Goal: Task Accomplishment & Management: Manage account settings

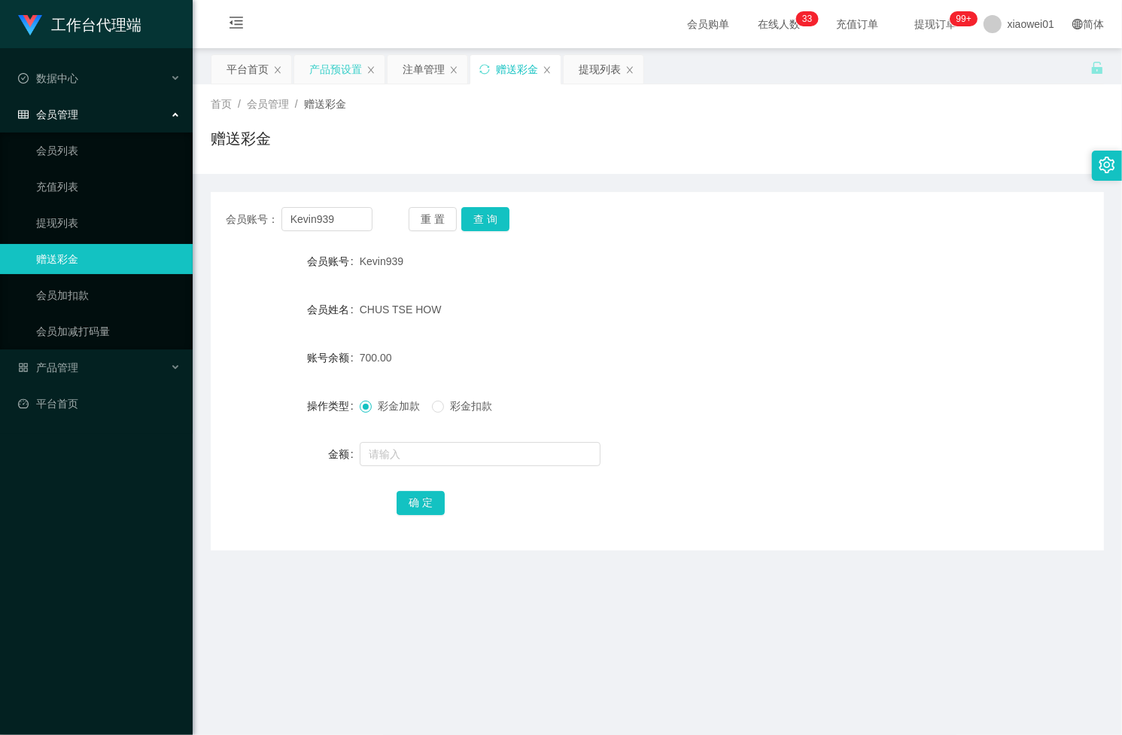
click at [325, 56] on div "产品预设置" at bounding box center [335, 69] width 53 height 29
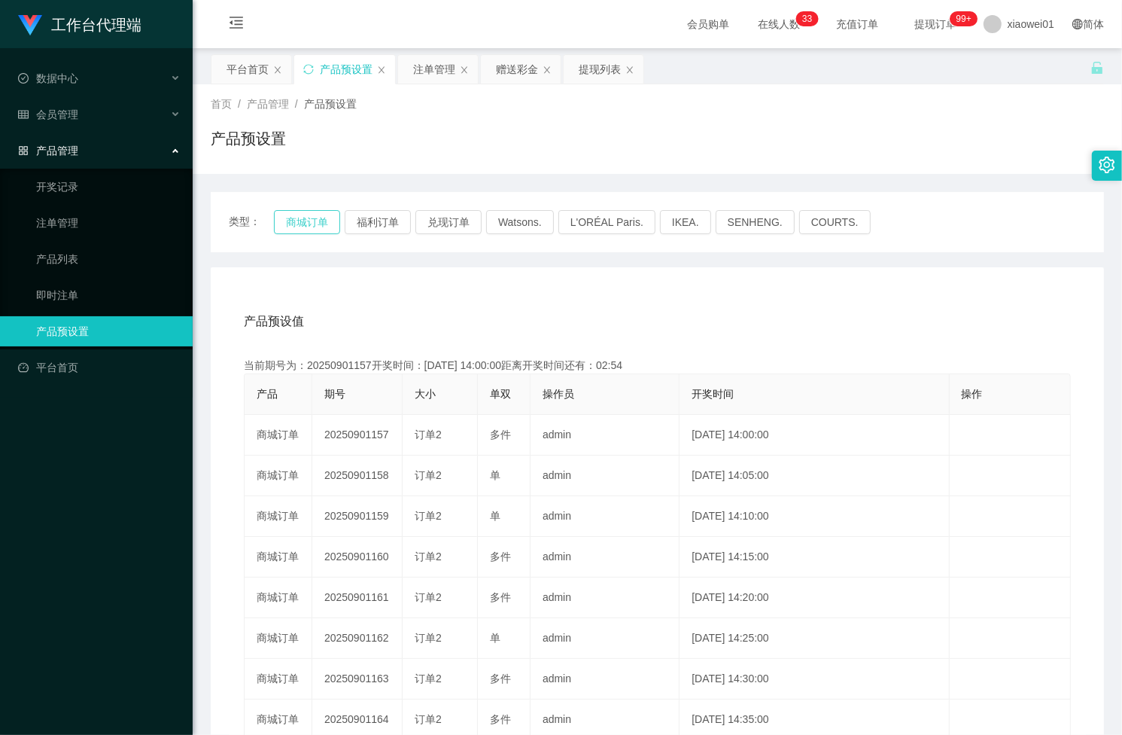
click at [311, 221] on button "商城订单" at bounding box center [307, 222] width 66 height 24
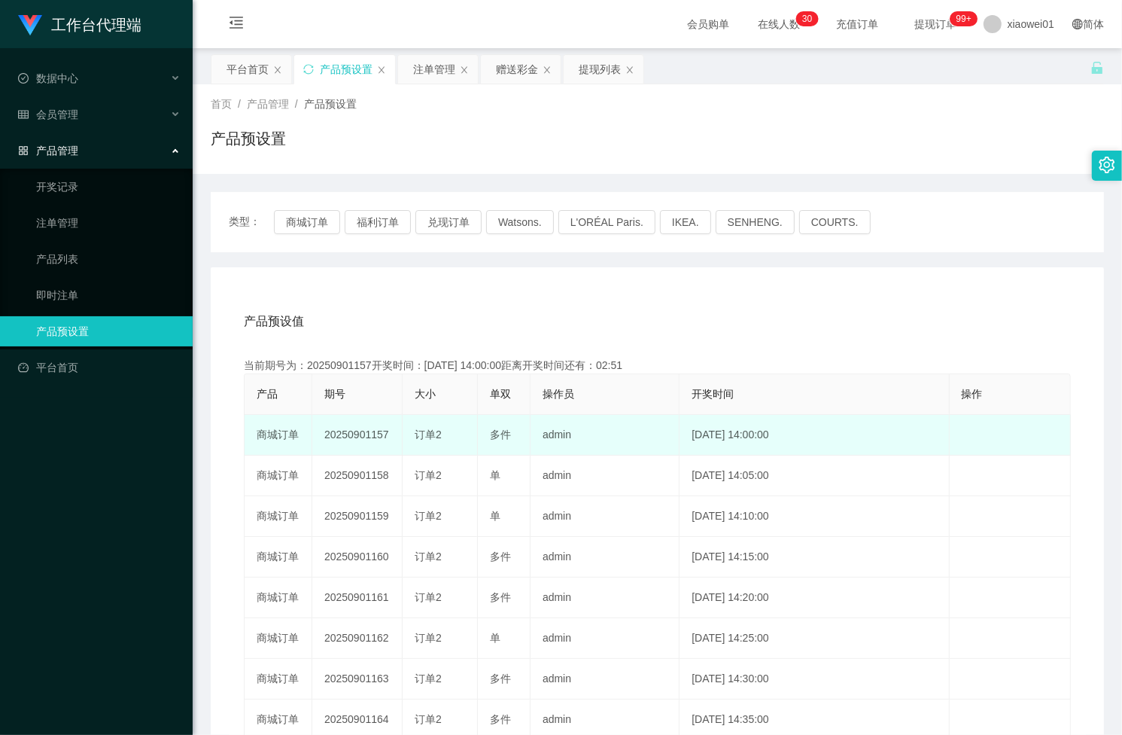
click at [341, 433] on td "20250901157" at bounding box center [357, 435] width 90 height 41
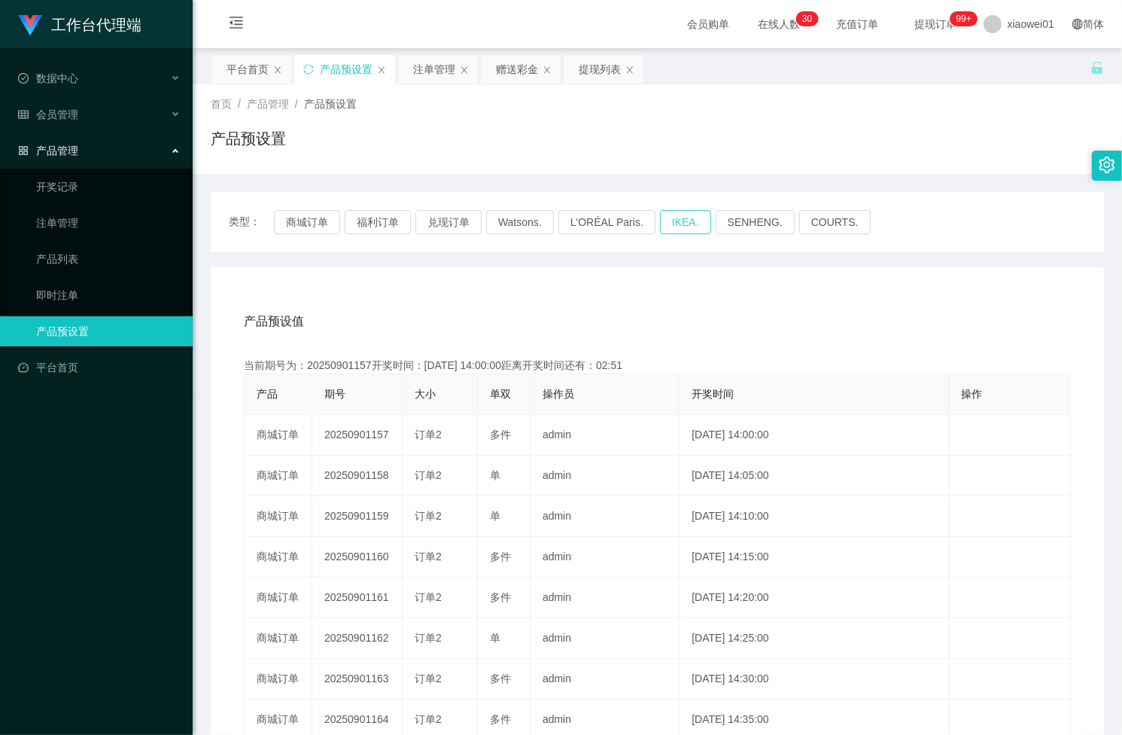
copy td "20250901157"
click at [440, 73] on div "注单管理" at bounding box center [434, 69] width 42 height 29
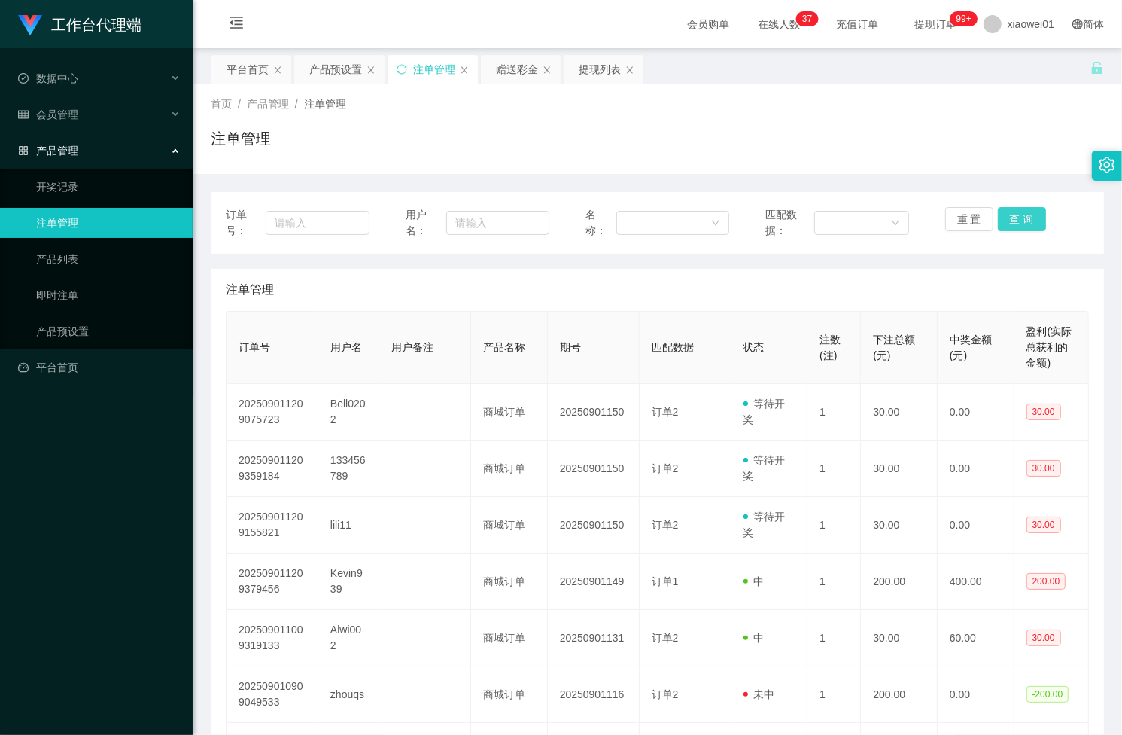
click at [1012, 221] on button "查 询" at bounding box center [1022, 219] width 48 height 24
click at [1012, 221] on div "重 置 查 询" at bounding box center [1017, 223] width 144 height 32
click at [1012, 221] on button "查 询" at bounding box center [1022, 219] width 48 height 24
click at [1012, 221] on div "重 置 查 询" at bounding box center [1017, 223] width 144 height 32
click at [1012, 221] on button "查 询" at bounding box center [1022, 219] width 48 height 24
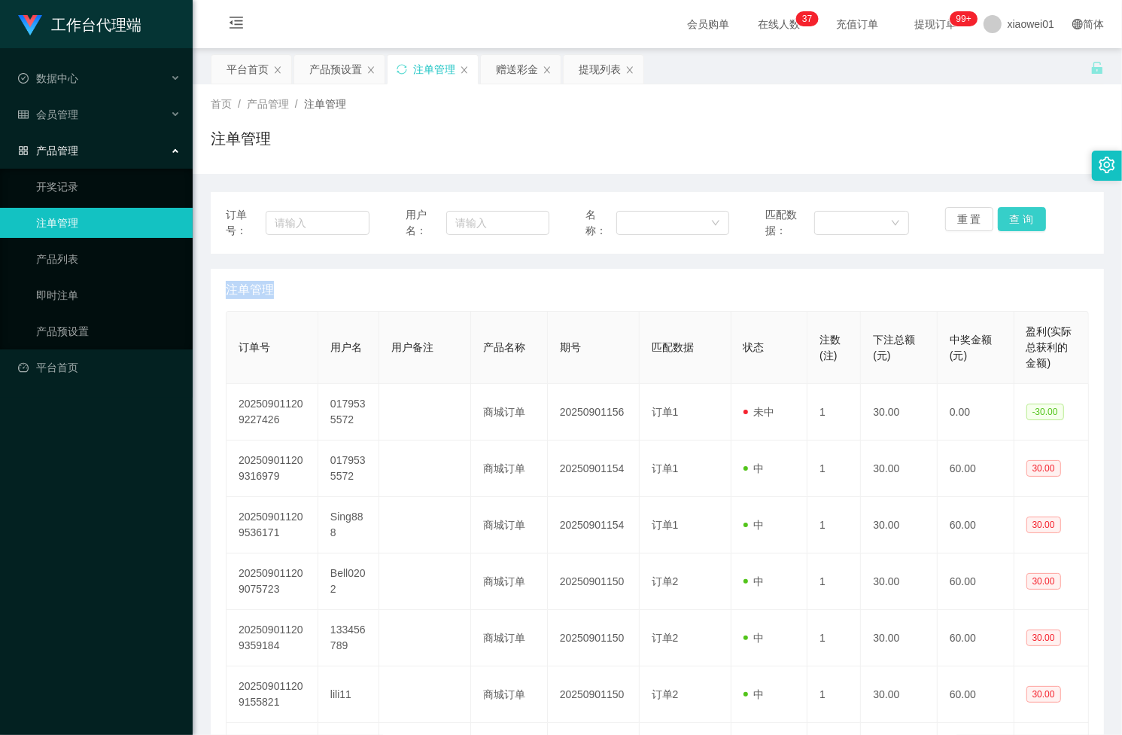
click at [1012, 221] on div "重 置 查 询" at bounding box center [1017, 223] width 144 height 32
click at [1012, 221] on button "查 询" at bounding box center [1022, 219] width 48 height 24
click at [1012, 221] on div "重 置 查 询" at bounding box center [1017, 223] width 144 height 32
click at [1012, 221] on button "查 询" at bounding box center [1022, 219] width 48 height 24
click at [1012, 221] on div "重 置 查 询" at bounding box center [1017, 223] width 144 height 32
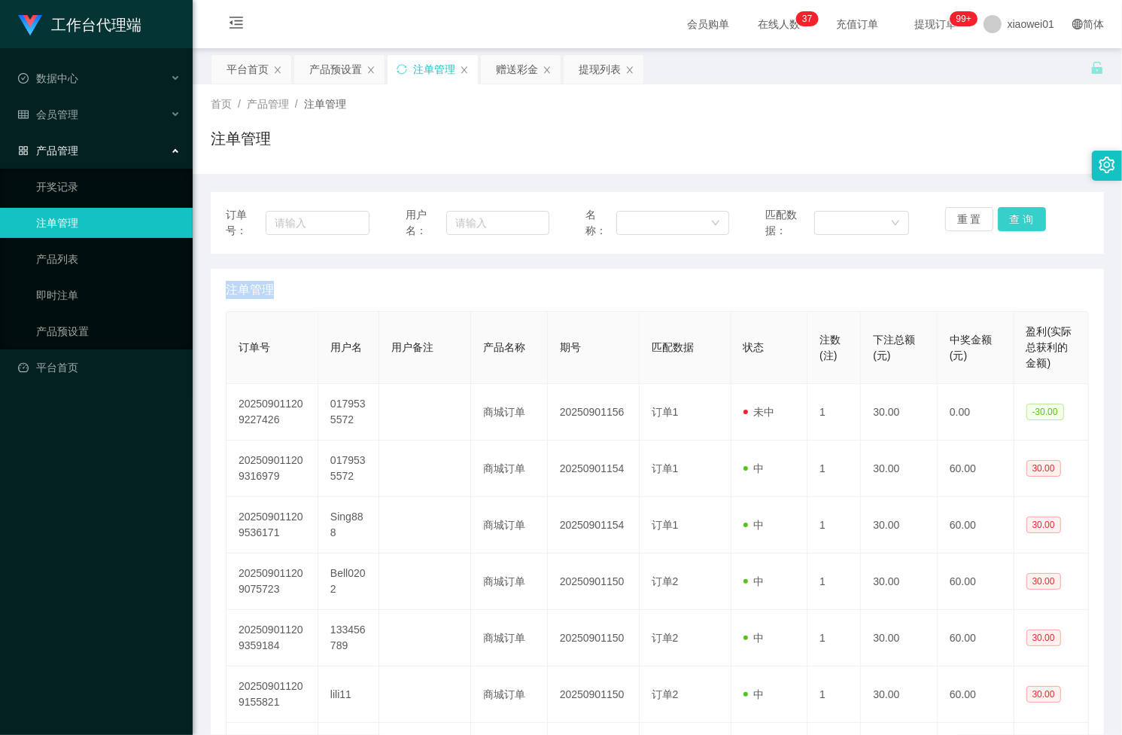
click at [1012, 221] on button "查 询" at bounding box center [1022, 219] width 48 height 24
click at [1012, 221] on div "重 置 查 询" at bounding box center [1017, 223] width 144 height 32
click at [1012, 221] on button "查 询" at bounding box center [1022, 219] width 48 height 24
click at [1012, 221] on div "重 置 查 询" at bounding box center [1017, 223] width 144 height 32
click at [1012, 221] on button "查 询" at bounding box center [1022, 219] width 48 height 24
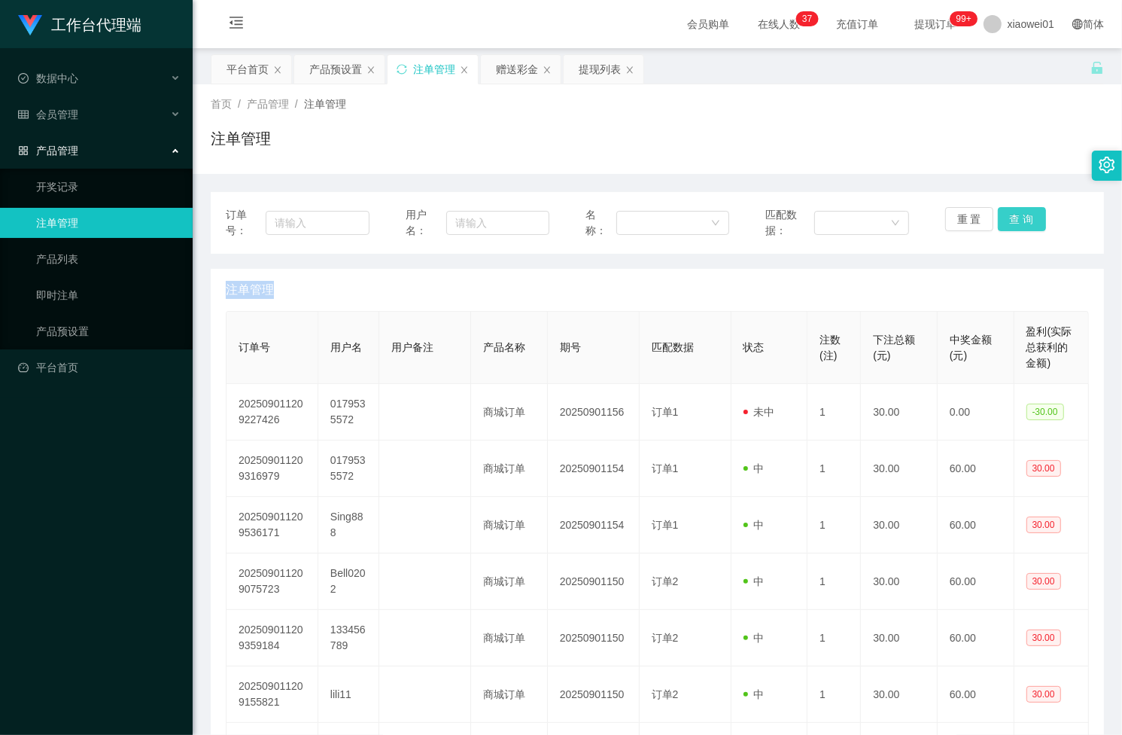
click at [1012, 221] on button "查 询" at bounding box center [1022, 219] width 48 height 24
click at [1012, 221] on div "重 置 查 询" at bounding box center [1017, 223] width 144 height 32
click at [1012, 221] on button "查 询" at bounding box center [1022, 219] width 48 height 24
click at [1012, 221] on div "重 置 查 询" at bounding box center [1017, 223] width 144 height 32
click at [1018, 223] on button "查 询" at bounding box center [1022, 219] width 48 height 24
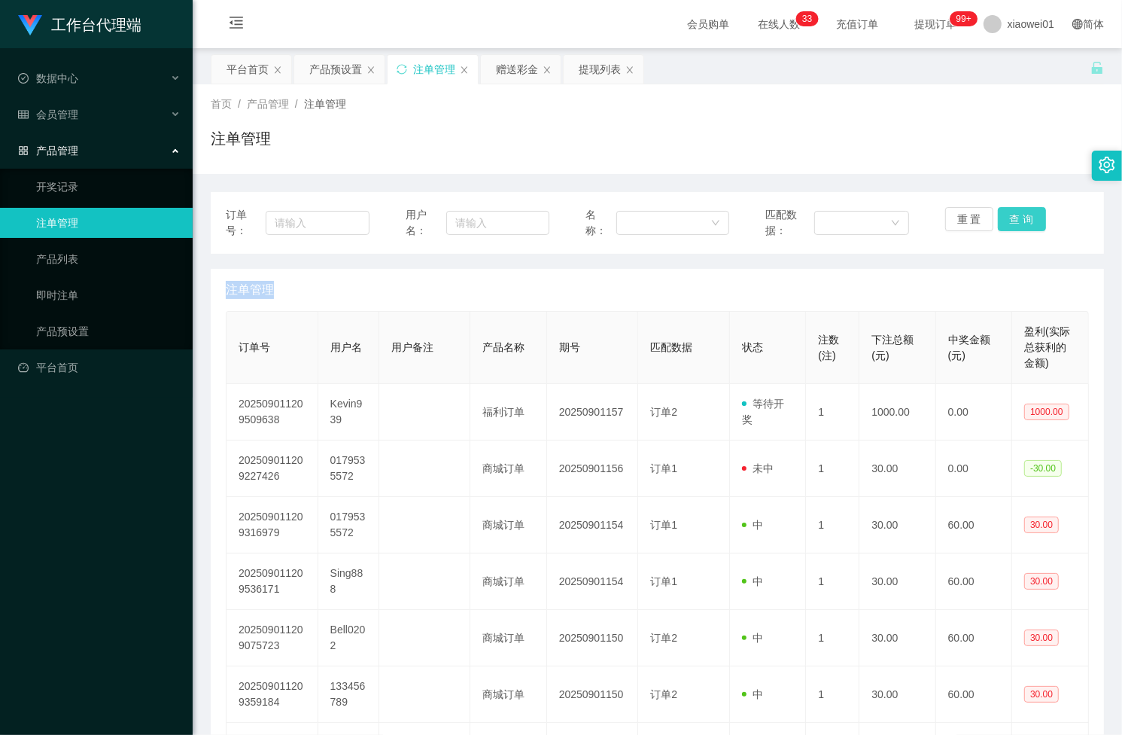
click at [1018, 223] on div "重 置 查 询" at bounding box center [1017, 223] width 144 height 32
click at [1018, 223] on button "查 询" at bounding box center [1022, 219] width 48 height 24
click at [340, 75] on div "产品预设置" at bounding box center [335, 69] width 53 height 29
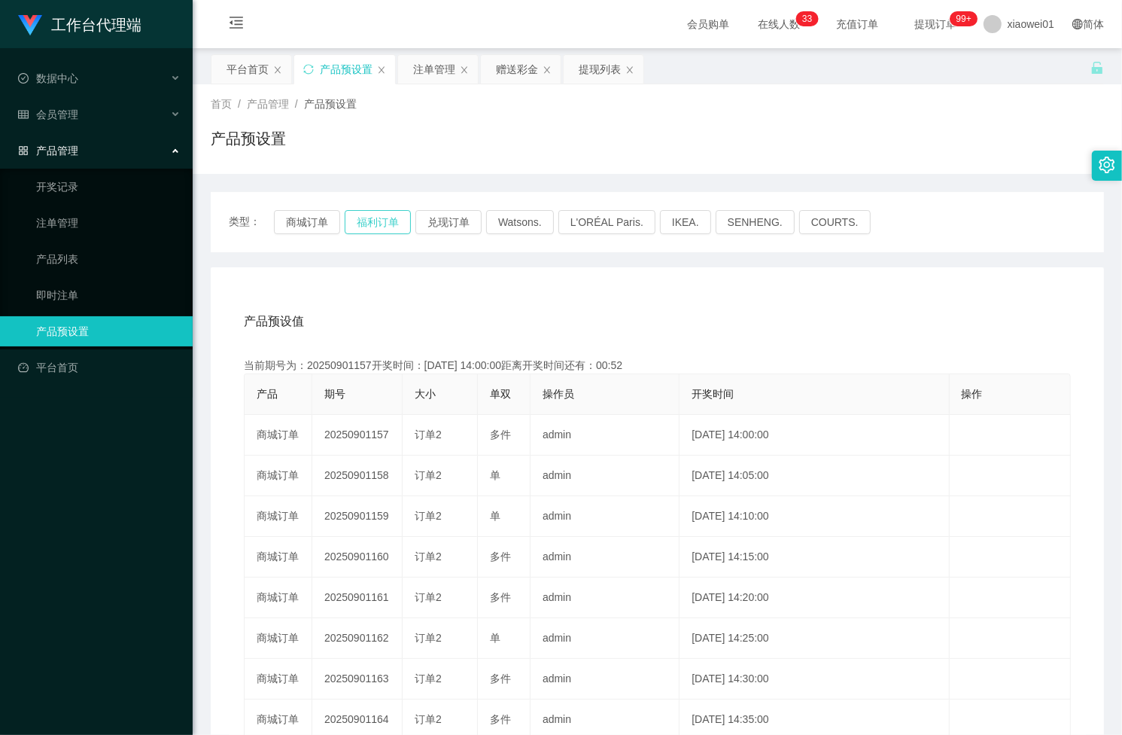
click at [362, 223] on button "福利订单" at bounding box center [378, 222] width 66 height 24
click at [506, 68] on div "赠送彩金" at bounding box center [517, 69] width 42 height 29
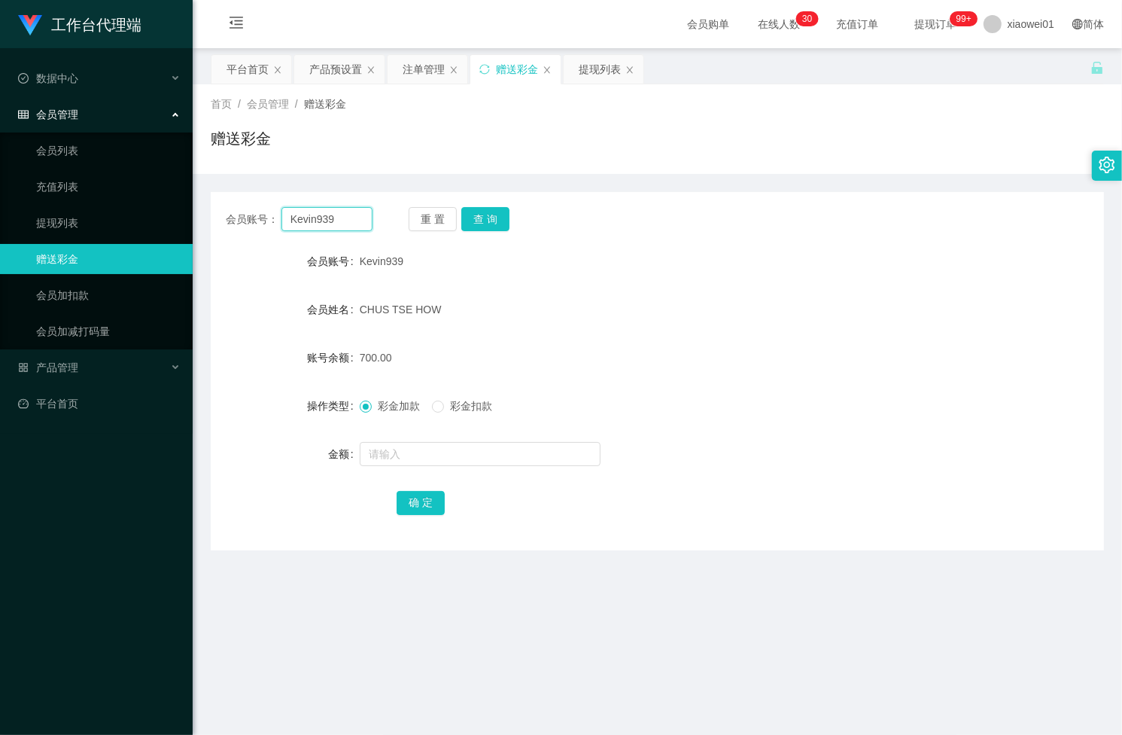
drag, startPoint x: 352, startPoint y: 224, endPoint x: 208, endPoint y: 205, distance: 145.7
click at [208, 205] on main "关闭左侧 关闭右侧 关闭其它 刷新页面 平台首页 产品预设置 注单管理 赠送彩金 提现列表 首页 / 会员管理 / 赠送彩金 / 赠送彩金 会员账号： Kev…" at bounding box center [658, 430] width 930 height 765
click at [476, 216] on button "查 询" at bounding box center [485, 219] width 48 height 24
click at [390, 449] on input "text" at bounding box center [480, 454] width 241 height 24
type input "2000"
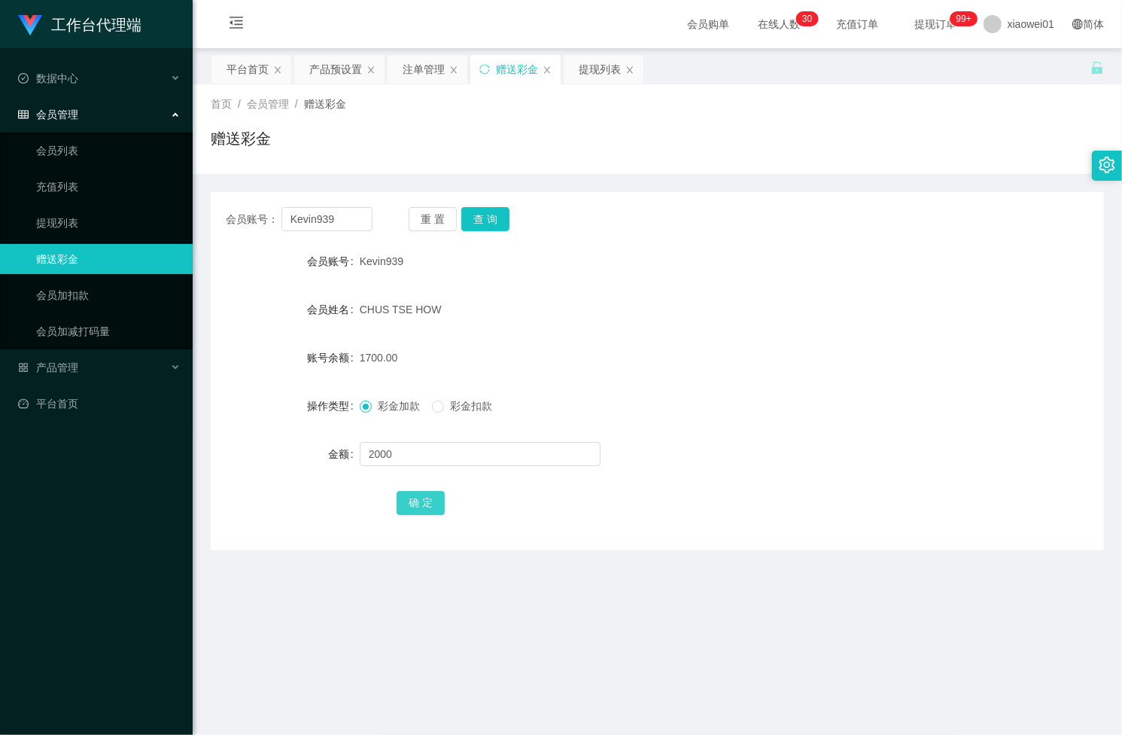
click at [414, 505] on button "确 定" at bounding box center [421, 503] width 48 height 24
click at [583, 76] on div "提现列表" at bounding box center [600, 69] width 42 height 29
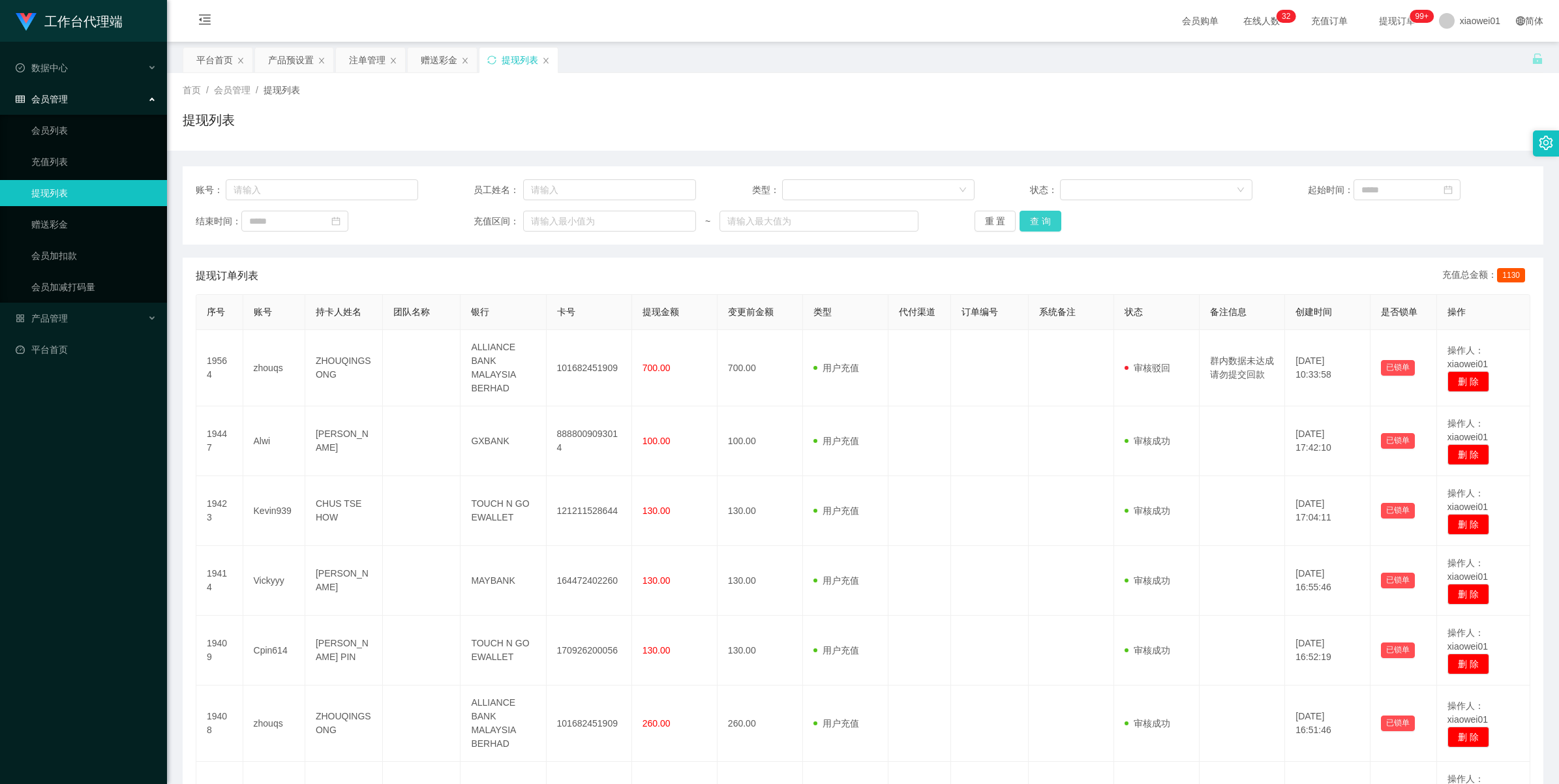
click at [972, 217] on button "查 询" at bounding box center [1040, 221] width 42 height 21
click at [972, 217] on div "重 置 查 询" at bounding box center [1086, 221] width 223 height 21
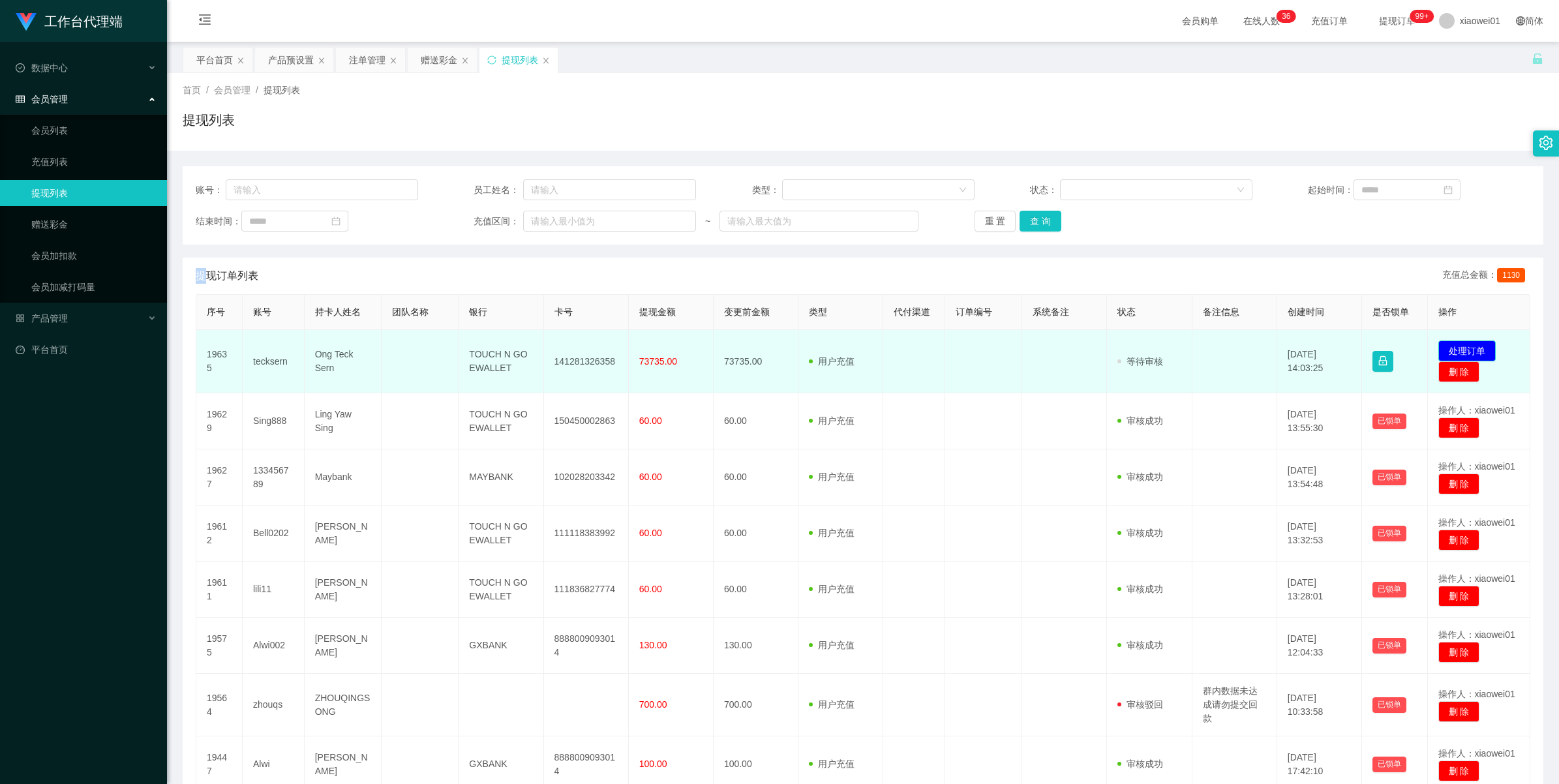
click at [972, 344] on button "处理订单" at bounding box center [1467, 351] width 57 height 21
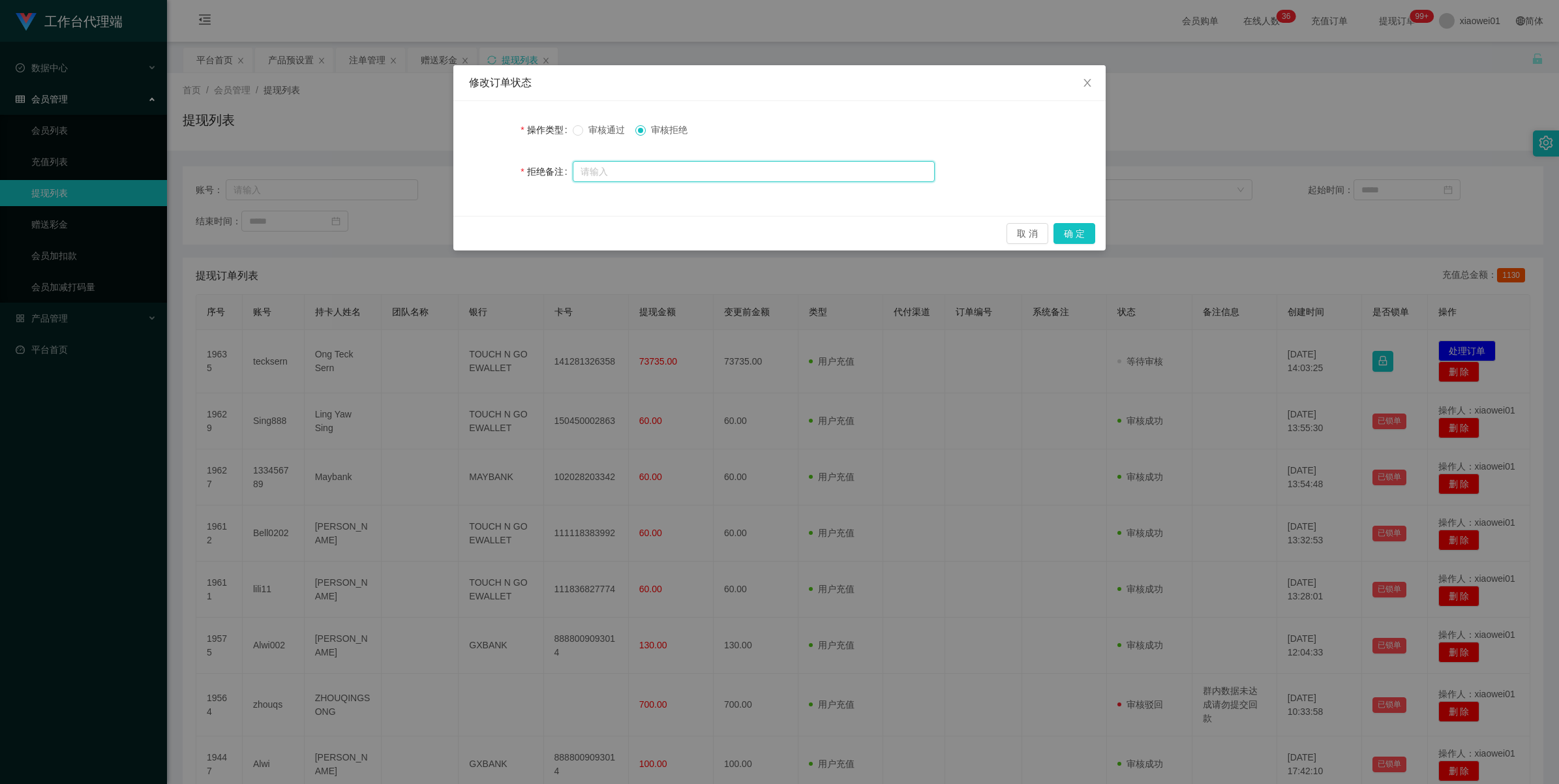
click at [634, 165] on input "text" at bounding box center [754, 172] width 362 height 21
paste input "经系统审计部核查，您的账户在近期操作中 多次违规、严重违纪，现已依据平台规则对您做出如下处理： 信誉积分扣除：已扣除账户信誉积分 30%； 账户状态限制：信誉…"
type input "经系统审计部核查，您的账户在近期操作中 多次违规、严重违纪，现已依据平台规则对您做出如下处理： 信誉积分扣除：已扣除账户信誉积分 30%； 账户状态限制：信誉…"
click at [972, 227] on button "确 定" at bounding box center [1075, 233] width 42 height 21
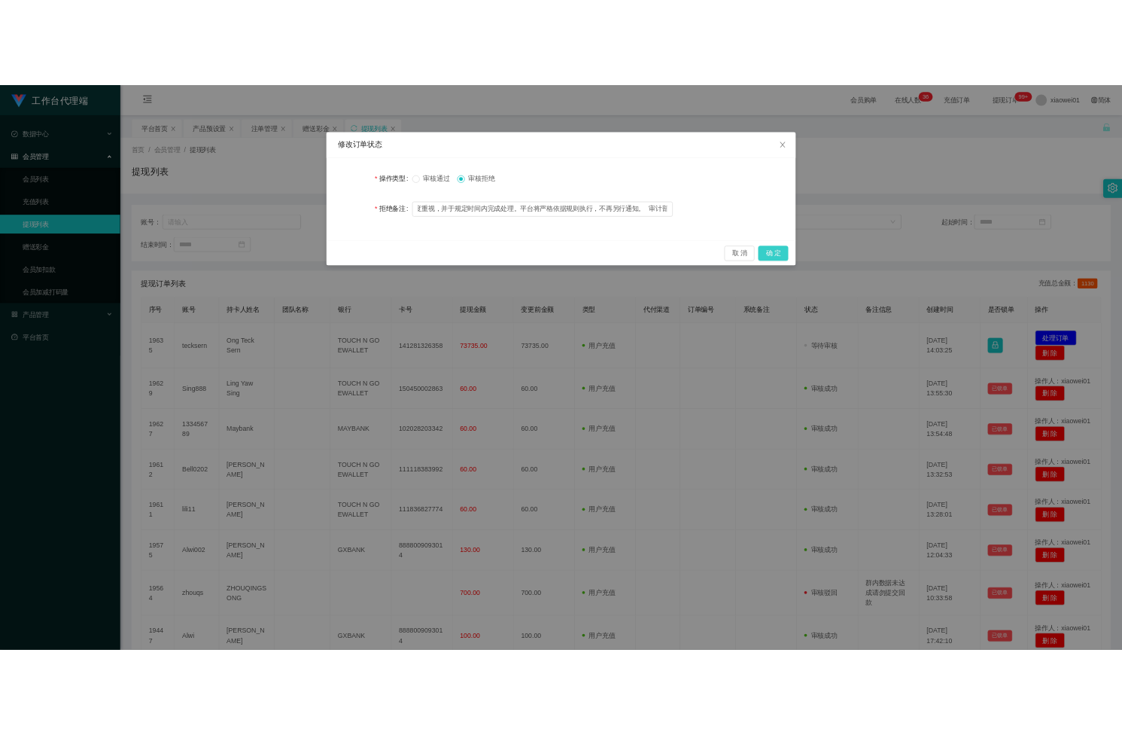
scroll to position [0, 0]
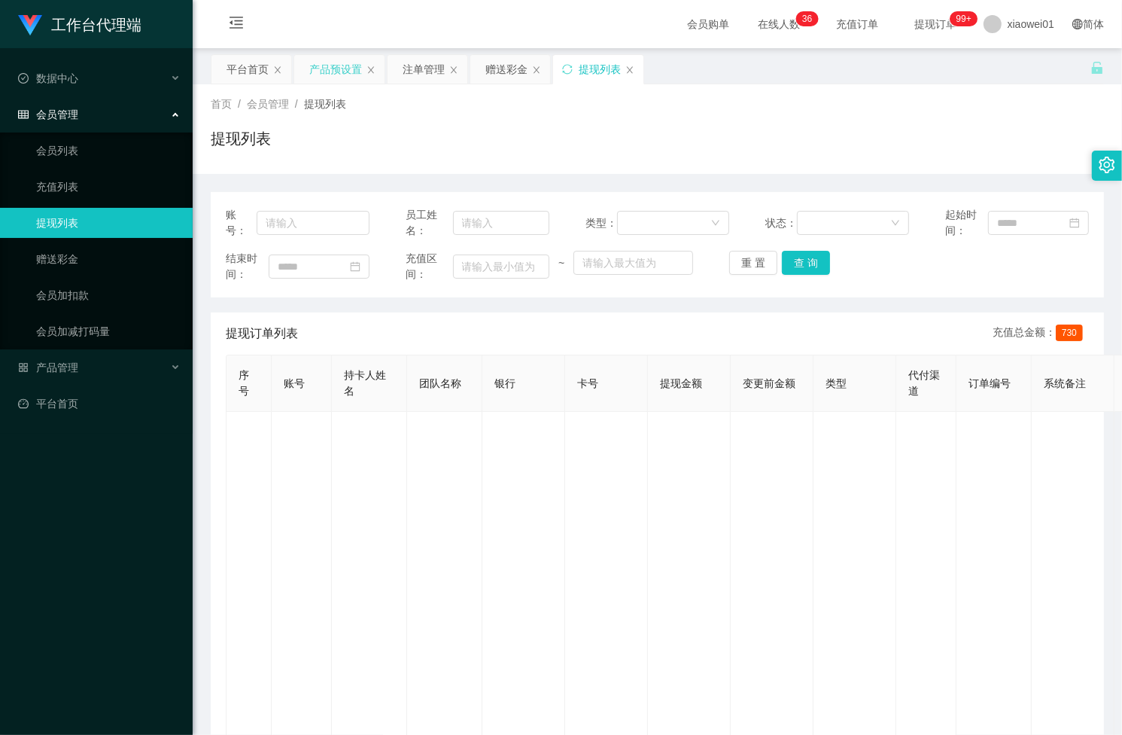
click at [324, 70] on div "产品预设置" at bounding box center [335, 69] width 53 height 29
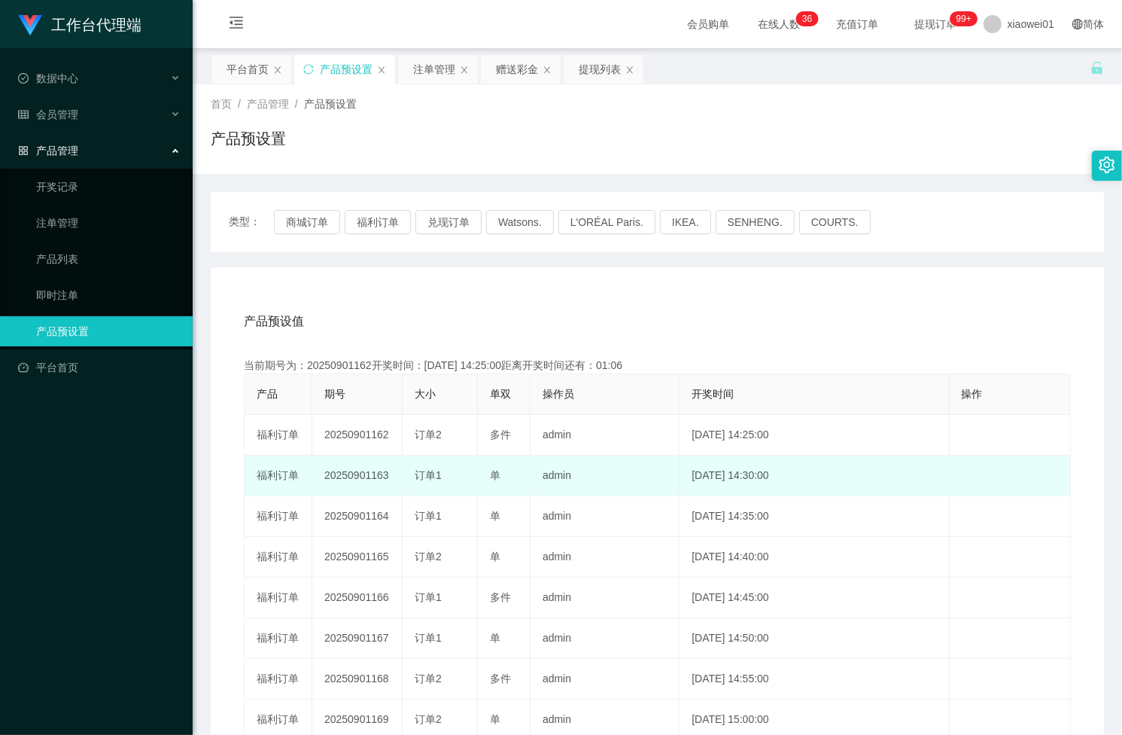
click at [355, 476] on td "20250901163" at bounding box center [357, 475] width 90 height 41
copy td "20250901163"
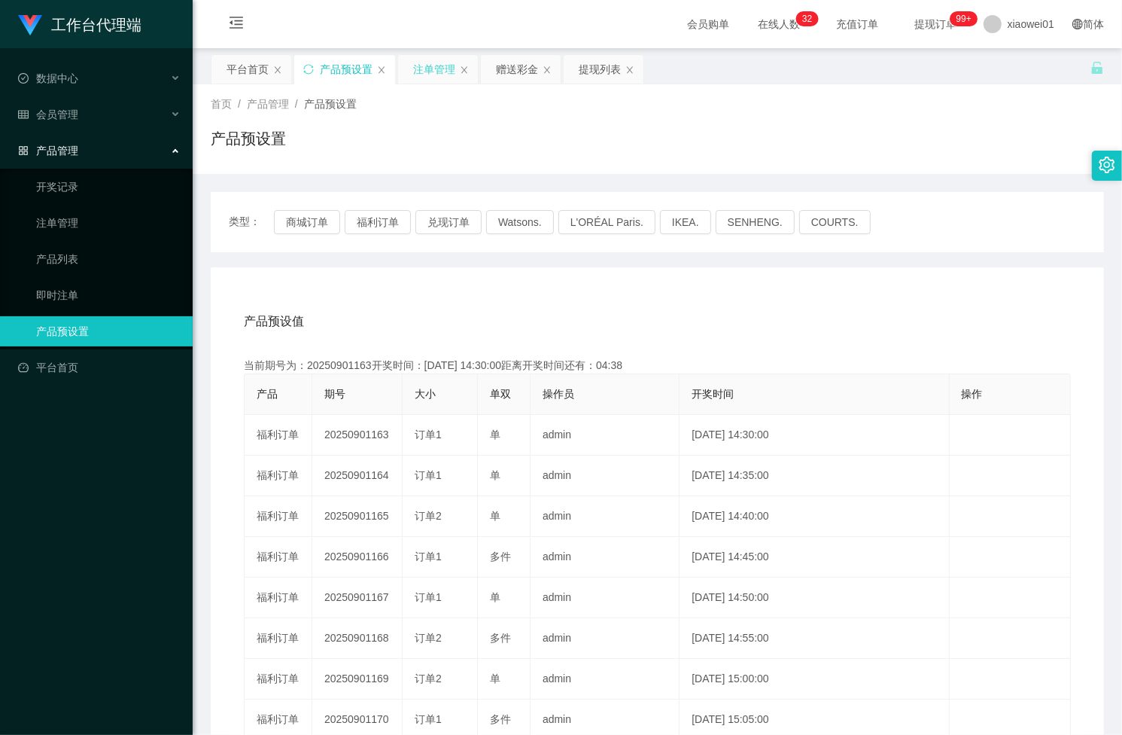
click at [434, 68] on div "注单管理" at bounding box center [434, 69] width 42 height 29
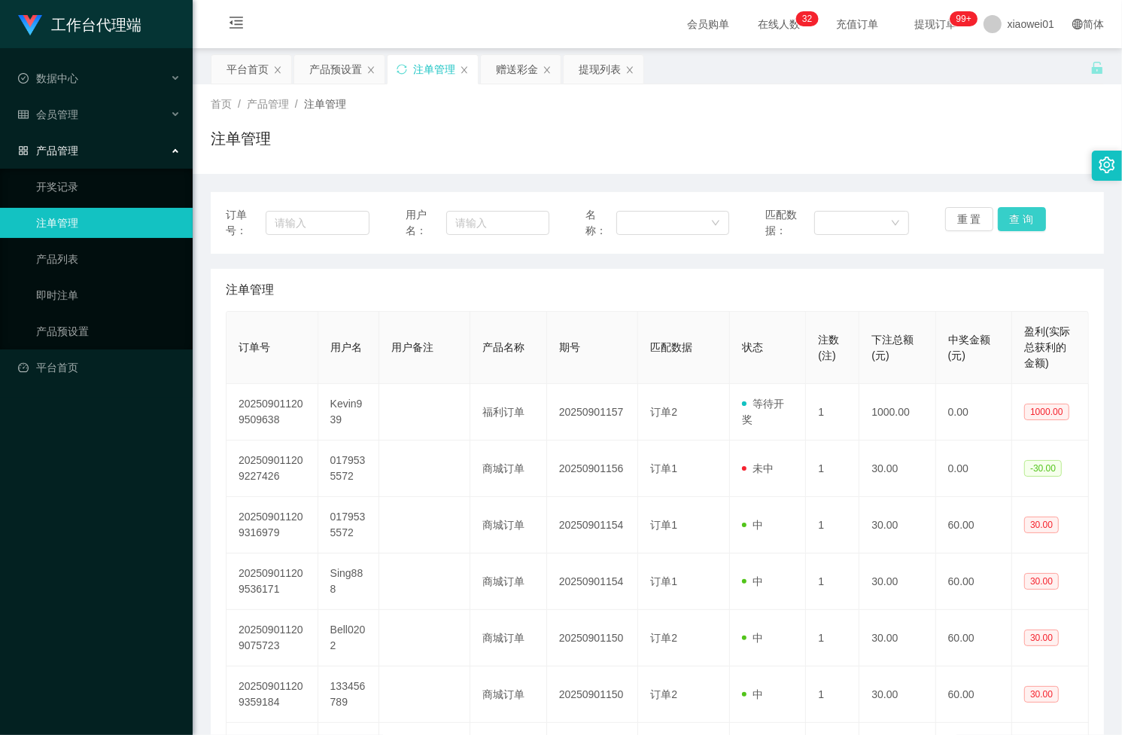
click at [1000, 212] on button "查 询" at bounding box center [1022, 219] width 48 height 24
click at [1000, 212] on div "重 置 查 询" at bounding box center [1017, 223] width 144 height 32
click at [1000, 212] on button "查 询" at bounding box center [1022, 219] width 48 height 24
click at [1000, 212] on div "重 置 查 询" at bounding box center [1017, 223] width 144 height 32
click at [1000, 212] on button "查 询" at bounding box center [1022, 219] width 48 height 24
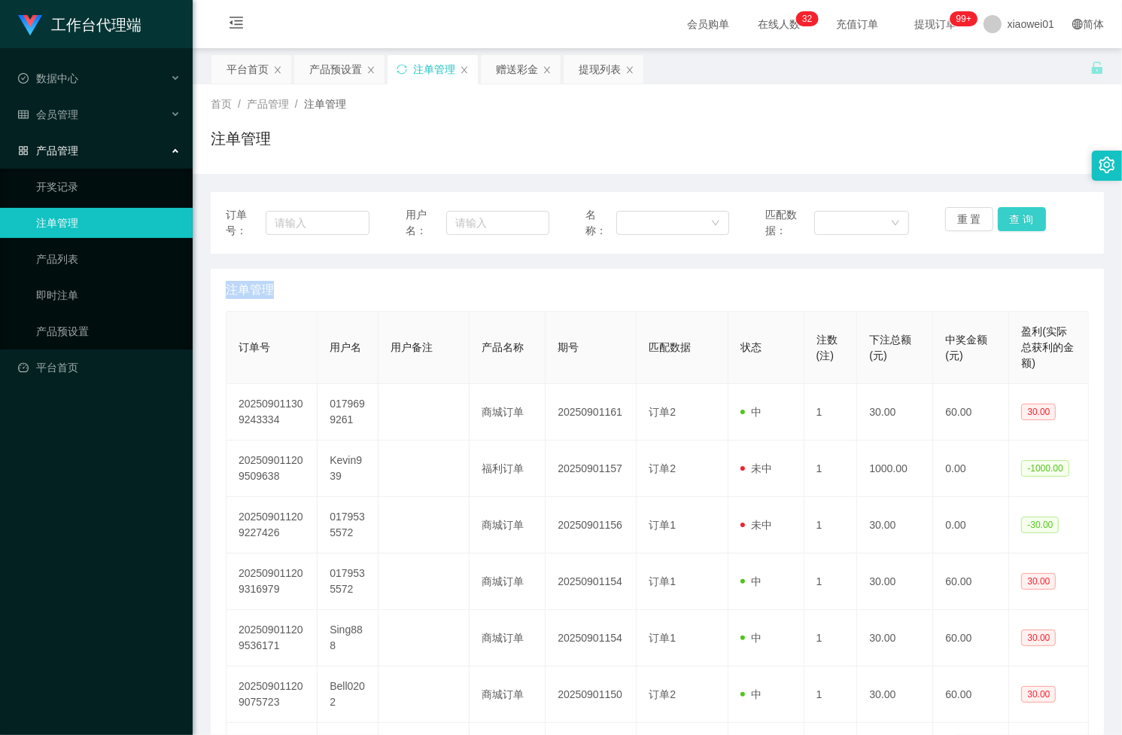
click at [1000, 212] on button "查 询" at bounding box center [1022, 219] width 48 height 24
click at [1016, 207] on button "查 询" at bounding box center [1022, 219] width 48 height 24
click at [1016, 207] on div "重 置 查 询" at bounding box center [1017, 223] width 144 height 32
drag, startPoint x: 1016, startPoint y: 207, endPoint x: 1016, endPoint y: 217, distance: 9.8
click at [1016, 217] on button "查 询" at bounding box center [1022, 219] width 48 height 24
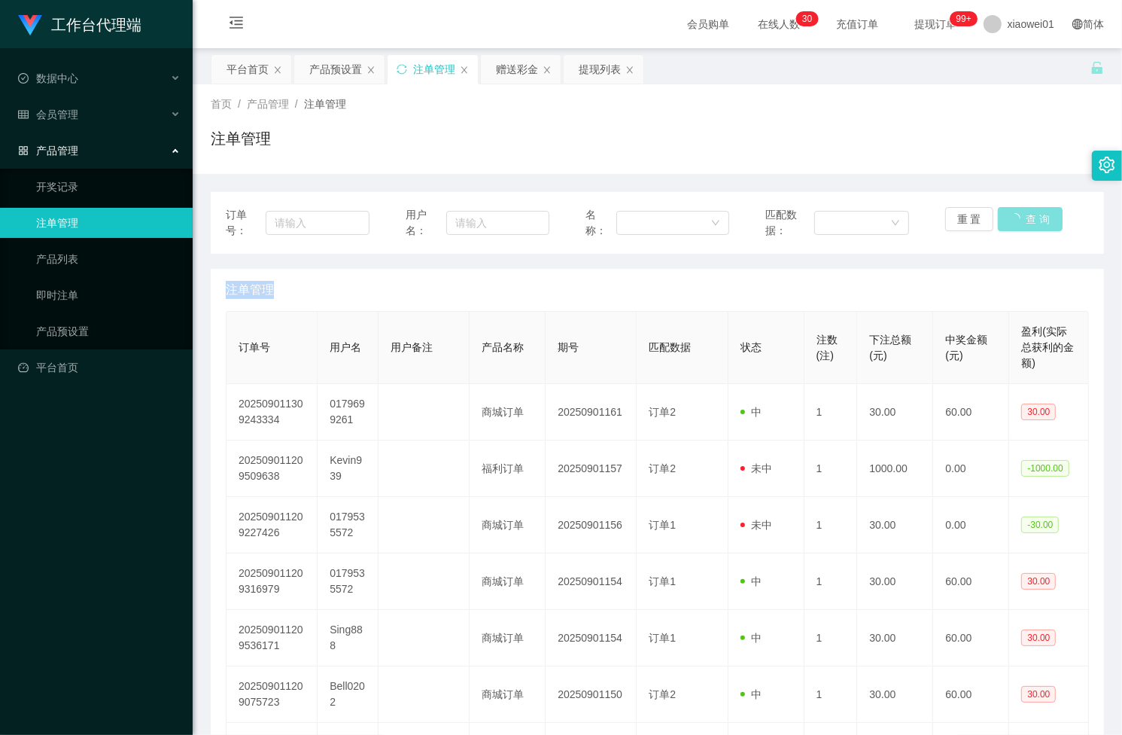
click at [1016, 217] on button "查 询" at bounding box center [1030, 219] width 65 height 24
click at [1002, 215] on button "查 询" at bounding box center [1022, 219] width 48 height 24
click at [1002, 215] on div "重 置 查 询" at bounding box center [1017, 223] width 144 height 32
click at [1002, 215] on button "查 询" at bounding box center [1022, 219] width 48 height 24
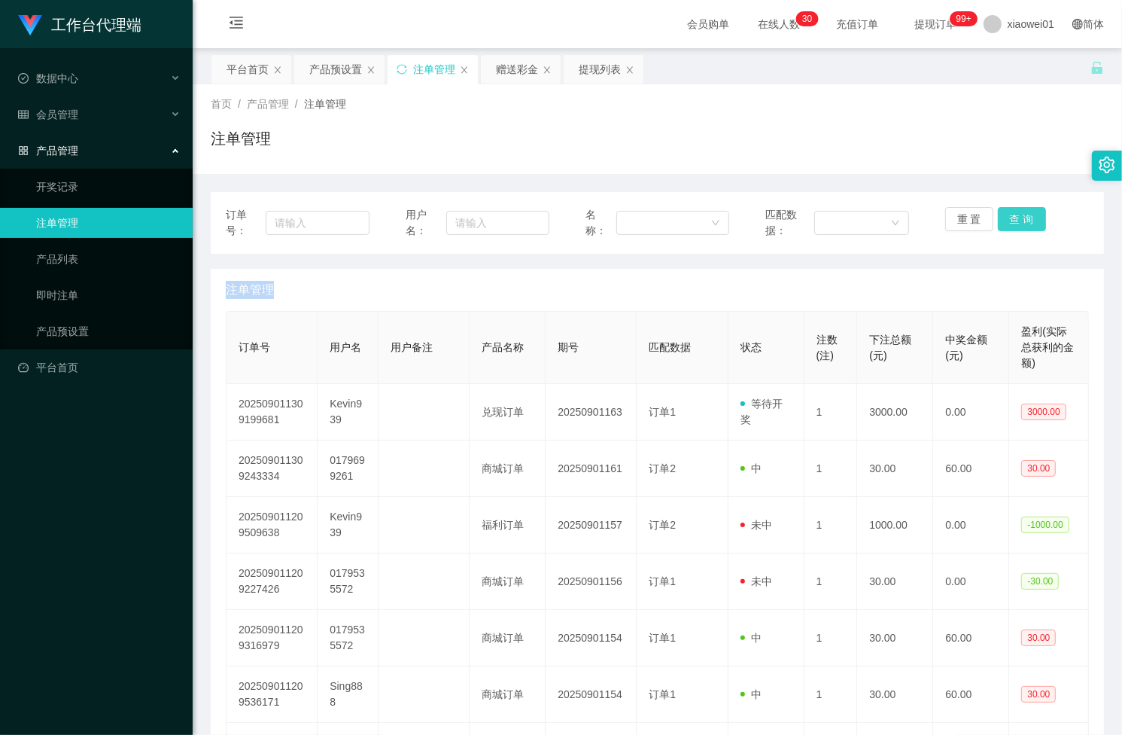
click at [1002, 215] on button "查 询" at bounding box center [1022, 219] width 48 height 24
click at [1002, 215] on div "重 置 查 询" at bounding box center [1017, 223] width 144 height 32
click at [1002, 215] on button "查 询" at bounding box center [1022, 219] width 48 height 24
click at [1002, 215] on div "重 置 查 询" at bounding box center [1017, 223] width 144 height 32
click at [1002, 215] on button "查 询" at bounding box center [1022, 219] width 48 height 24
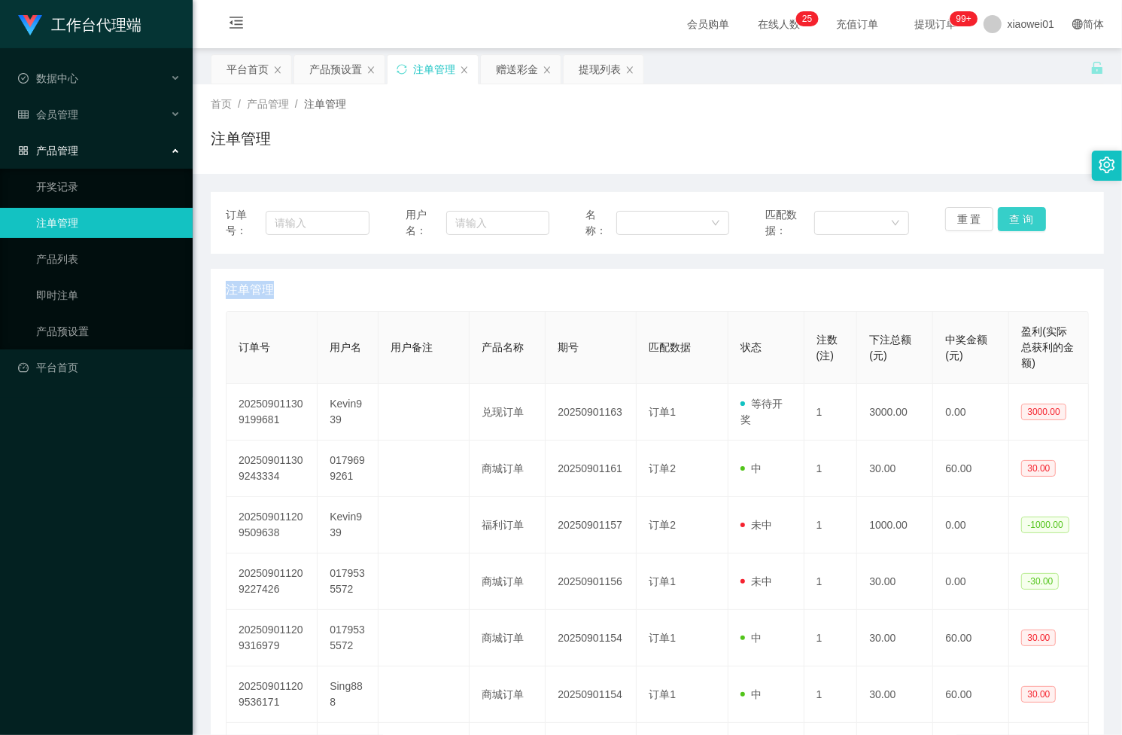
click at [1027, 212] on button "查 询" at bounding box center [1022, 219] width 48 height 24
click at [1027, 212] on div "重 置 查 询" at bounding box center [1017, 223] width 144 height 32
click at [1027, 212] on button "查 询" at bounding box center [1022, 219] width 48 height 24
click at [1027, 212] on div "重 置 查 询" at bounding box center [1017, 223] width 144 height 32
click at [1027, 212] on button "查 询" at bounding box center [1022, 219] width 48 height 24
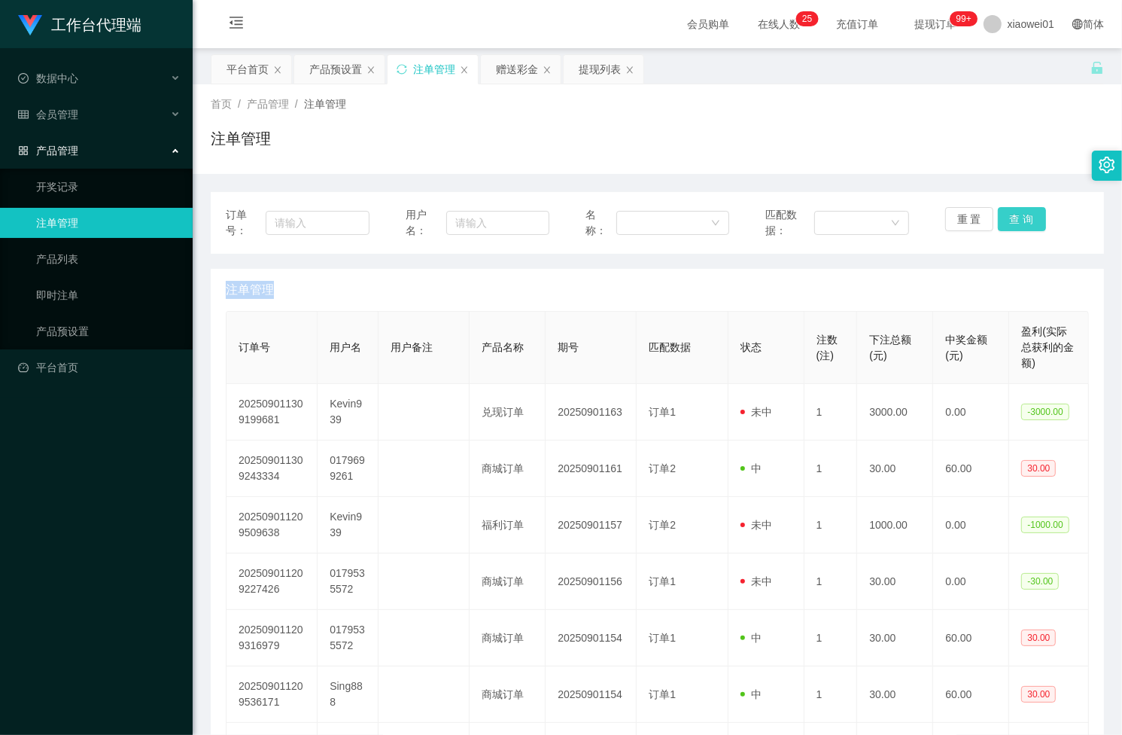
click at [1027, 212] on button "查 询" at bounding box center [1022, 219] width 48 height 24
click at [1027, 212] on div "重 置 查 询" at bounding box center [1017, 223] width 144 height 32
